Goal: Task Accomplishment & Management: Use online tool/utility

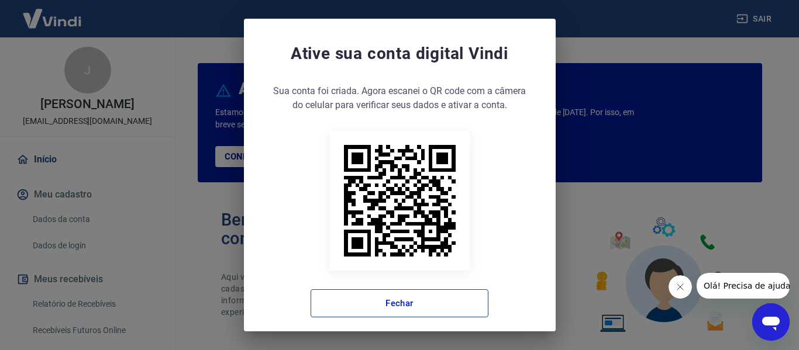
click at [392, 308] on button "Fechar" at bounding box center [400, 304] width 178 height 28
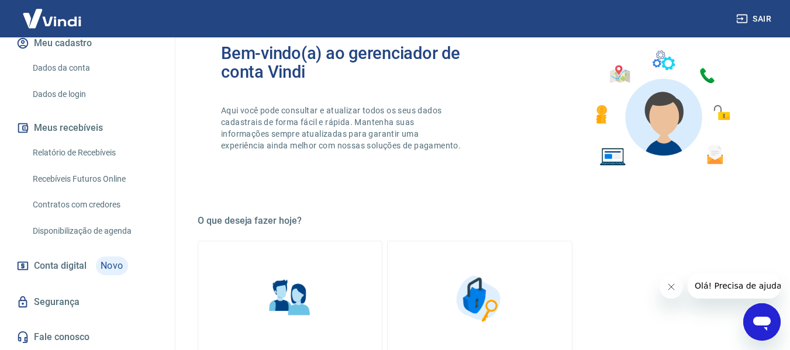
scroll to position [176, 0]
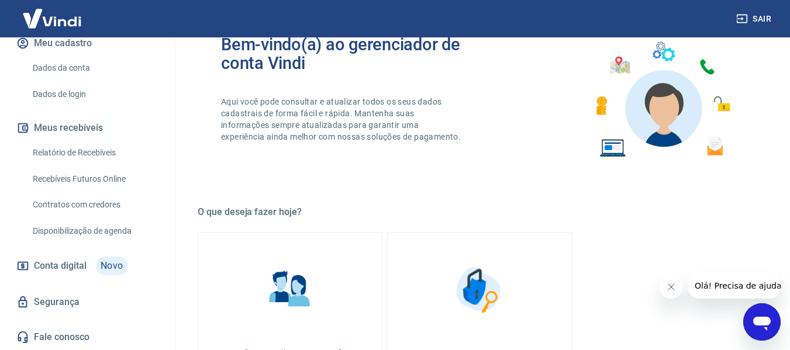
drag, startPoint x: 88, startPoint y: 153, endPoint x: 78, endPoint y: 187, distance: 35.5
click at [88, 153] on link "Relatório de Recebíveis" at bounding box center [94, 153] width 133 height 24
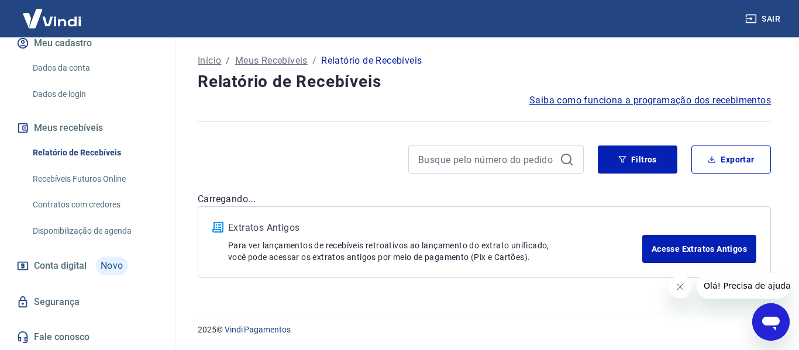
click at [77, 177] on link "Recebíveis Futuros Online" at bounding box center [94, 179] width 133 height 24
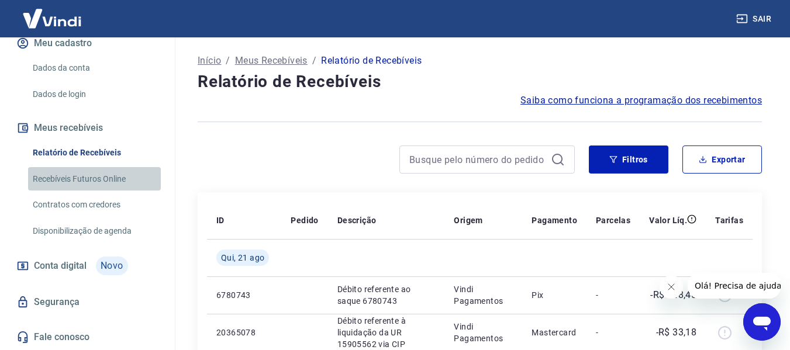
click at [101, 174] on link "Recebíveis Futuros Online" at bounding box center [94, 179] width 133 height 24
